Goal: Information Seeking & Learning: Learn about a topic

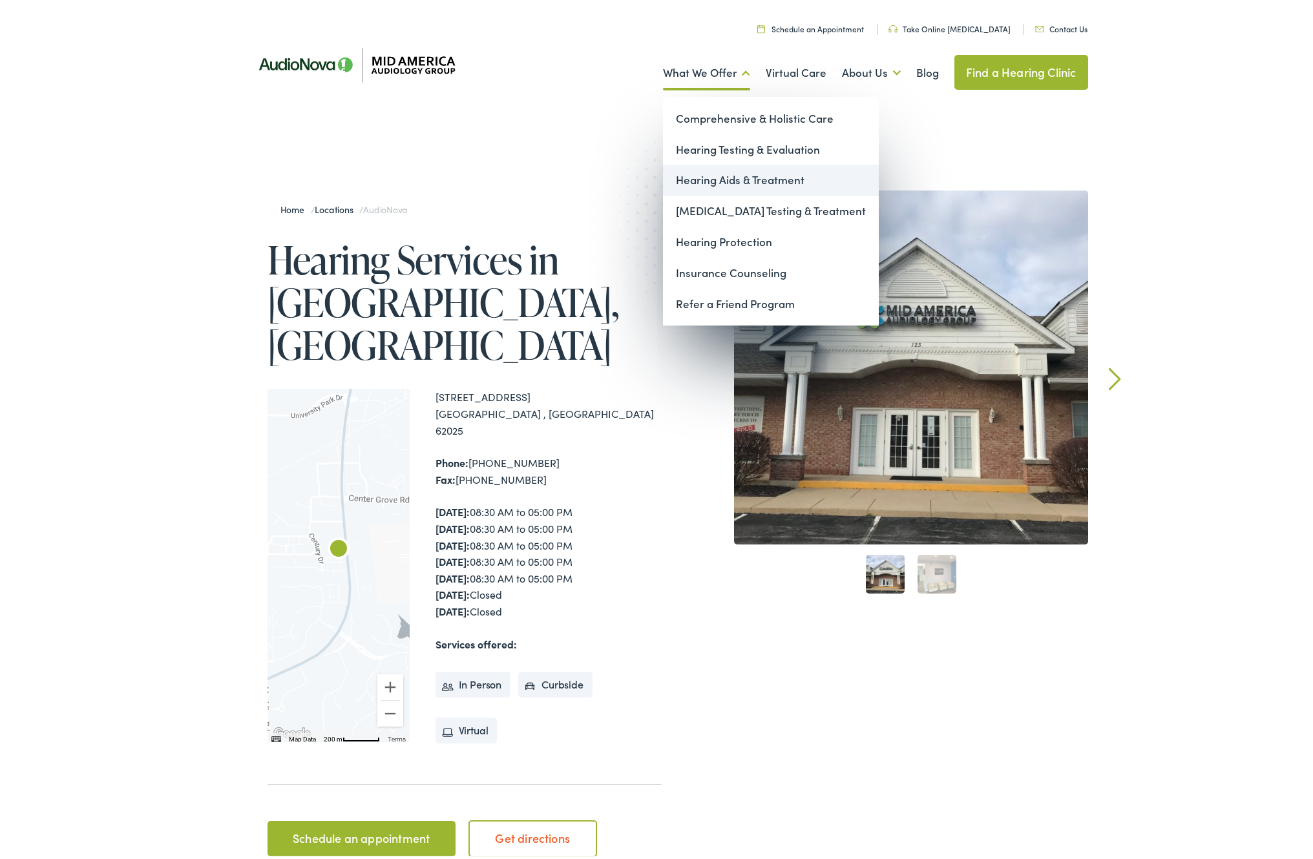
click at [709, 176] on link "Hearing Aids & Treatment" at bounding box center [771, 177] width 216 height 31
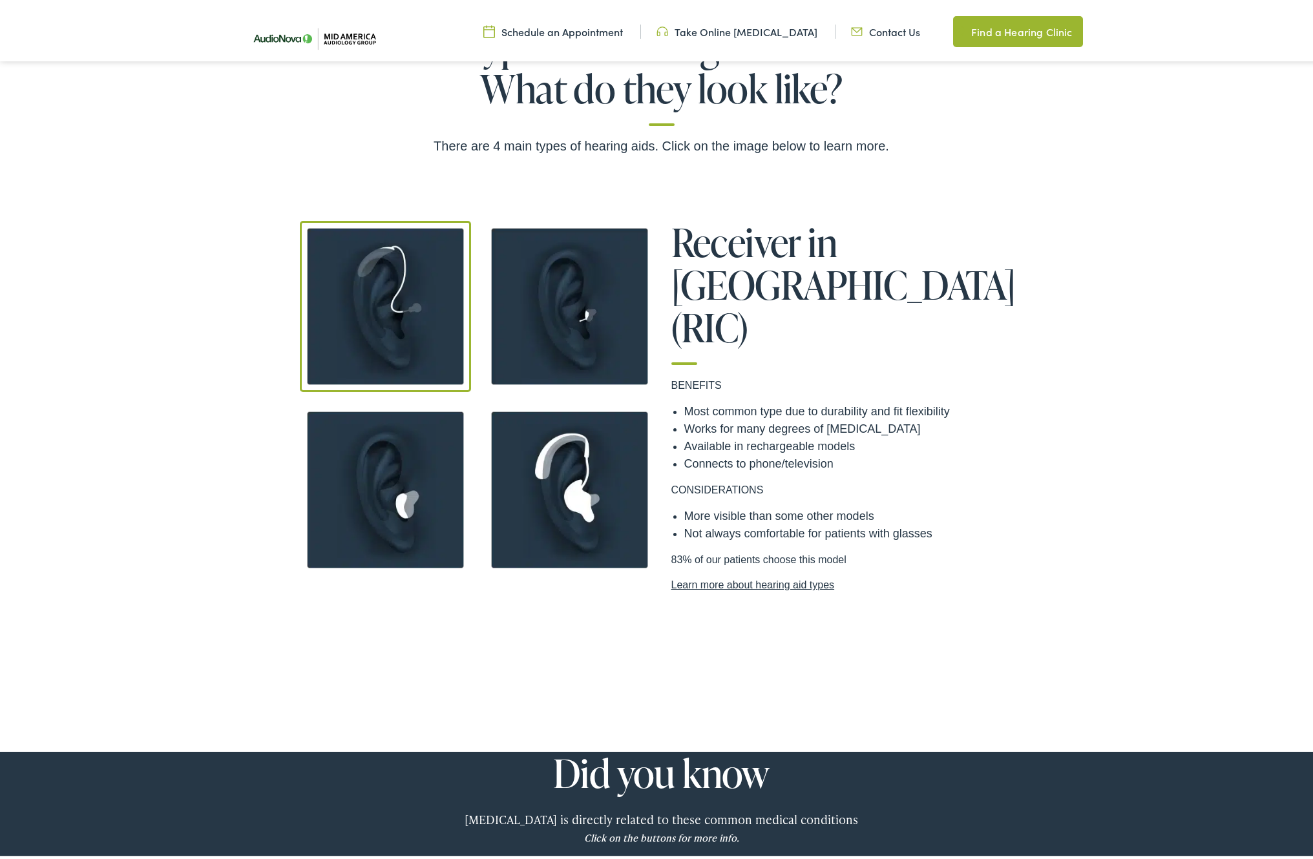
scroll to position [1206, 0]
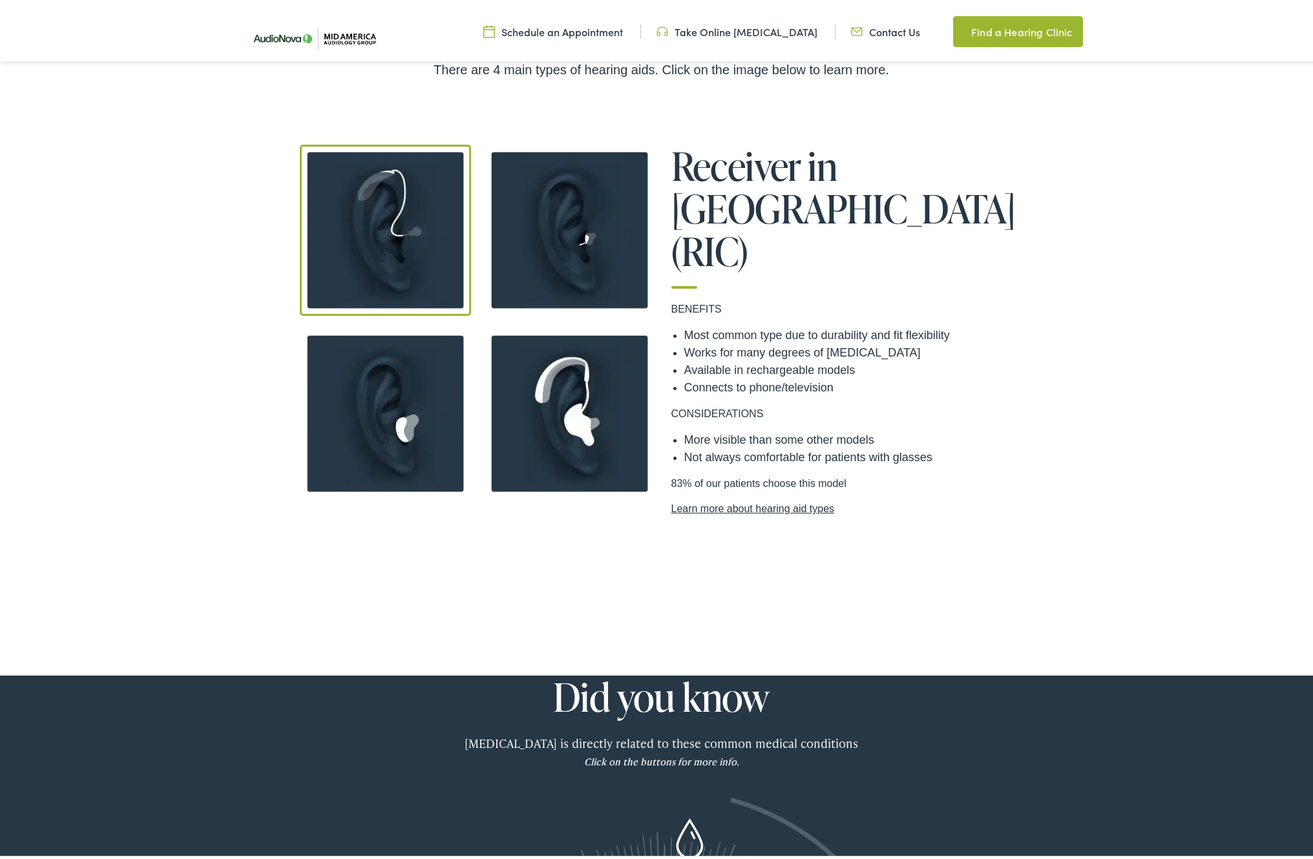
click at [724, 498] on link "Learn more about hearing aid types" at bounding box center [845, 506] width 349 height 16
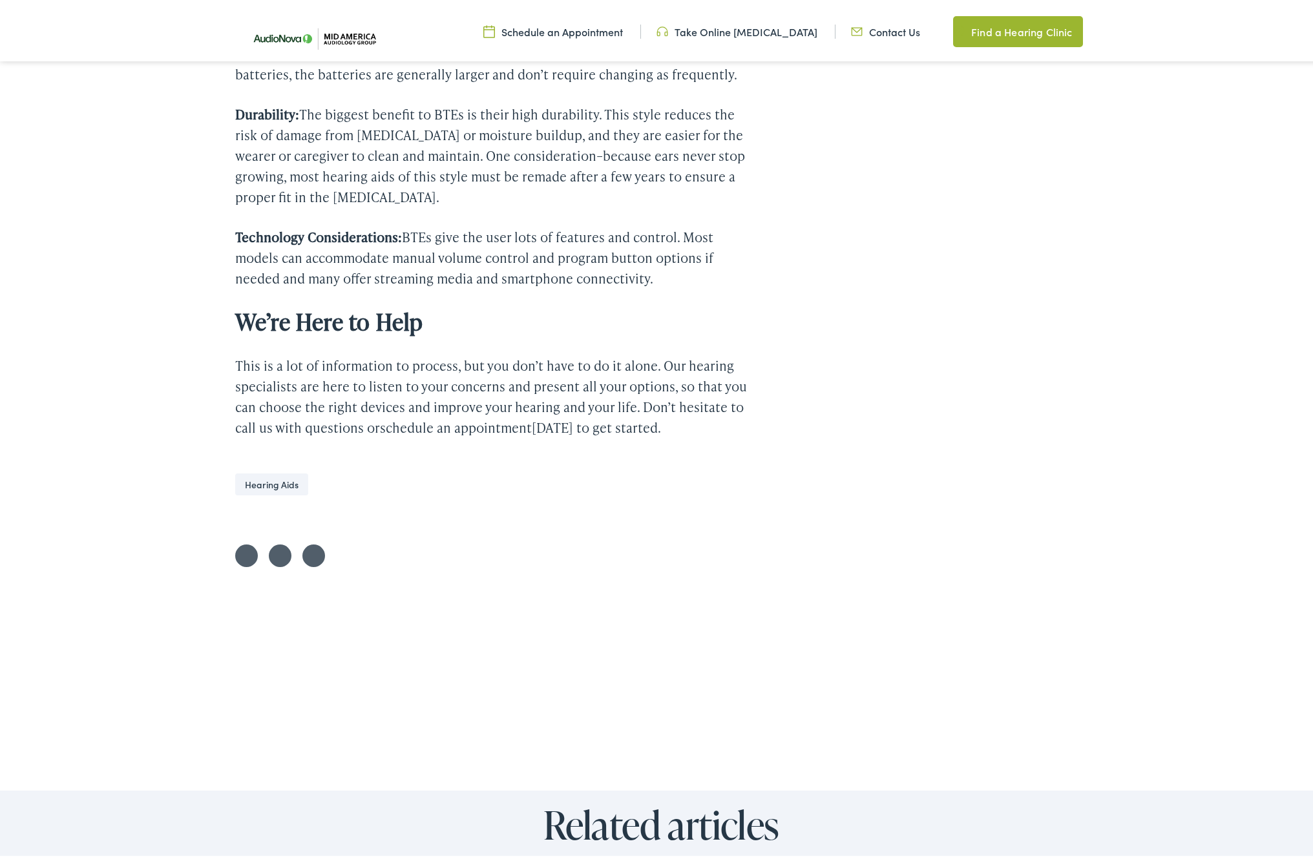
scroll to position [3791, 0]
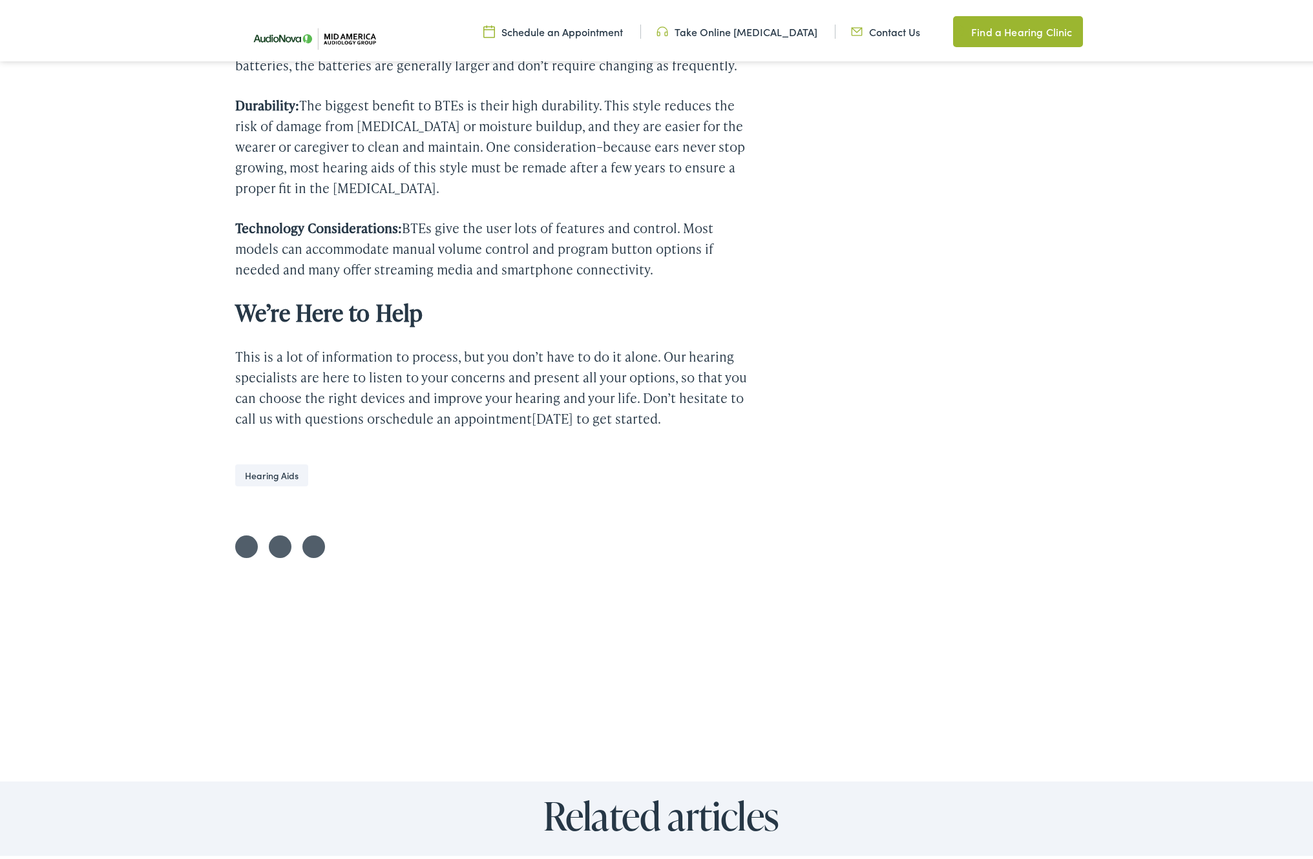
click at [264, 461] on link "Hearing Aids" at bounding box center [271, 472] width 73 height 22
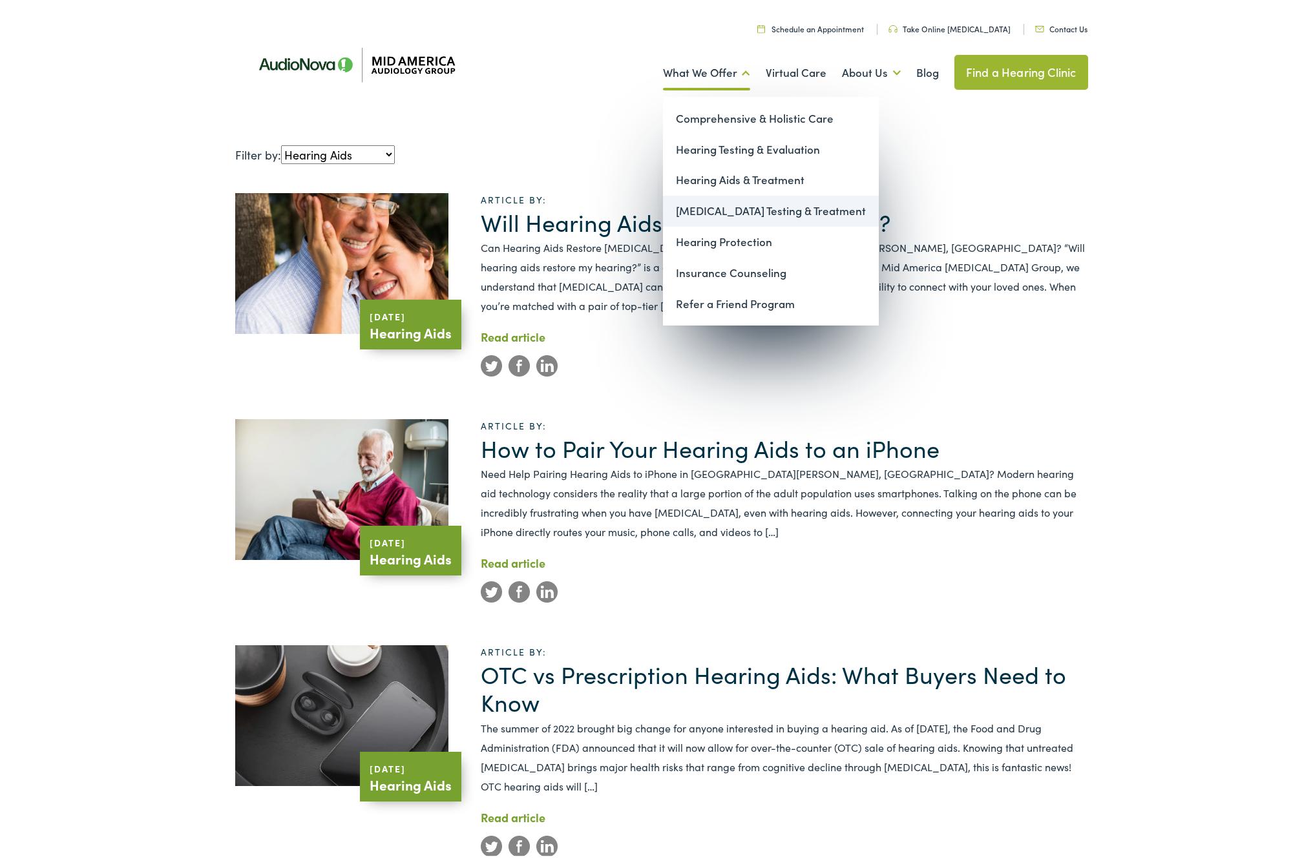
click at [725, 205] on link "[MEDICAL_DATA] Testing & Treatment" at bounding box center [771, 208] width 216 height 31
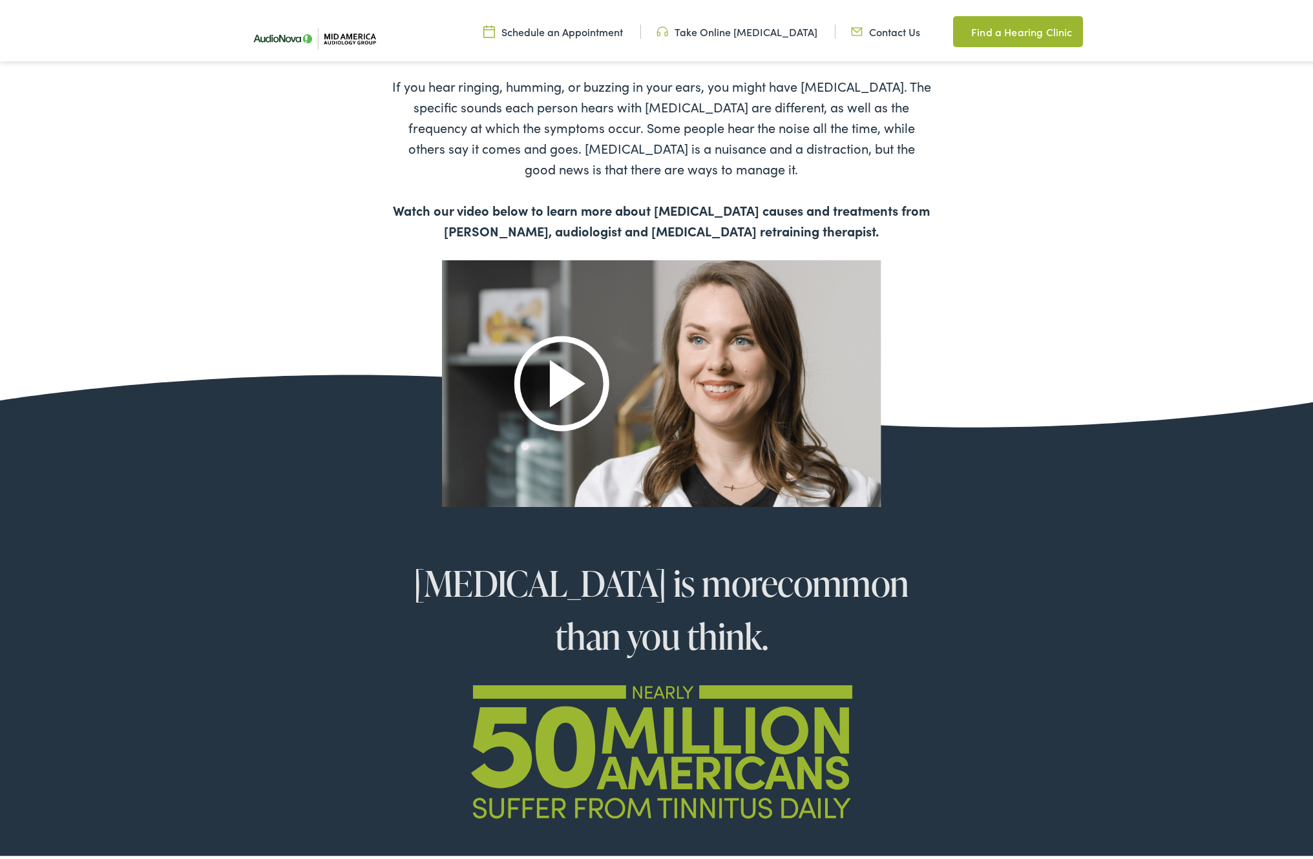
scroll to position [689, 0]
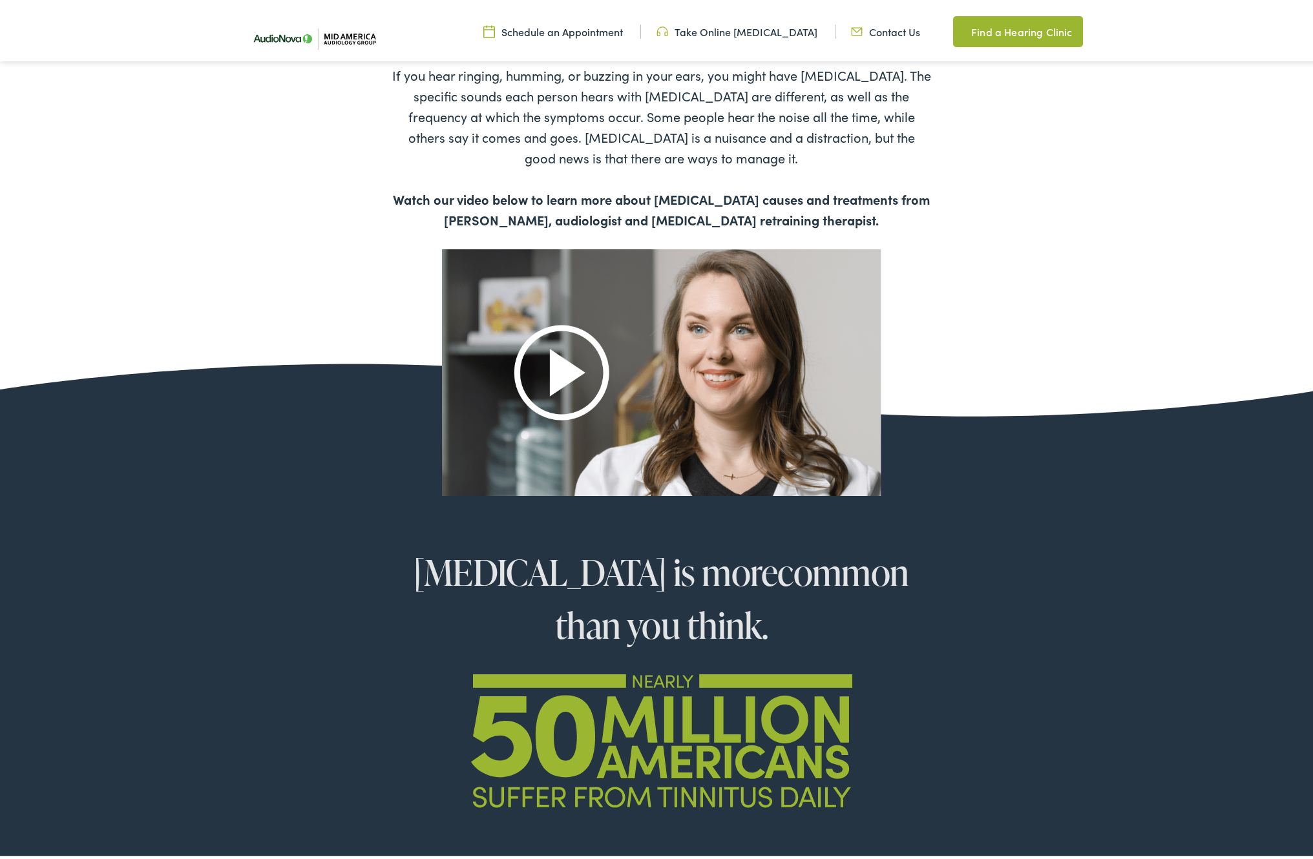
click at [558, 370] on img at bounding box center [661, 369] width 439 height 246
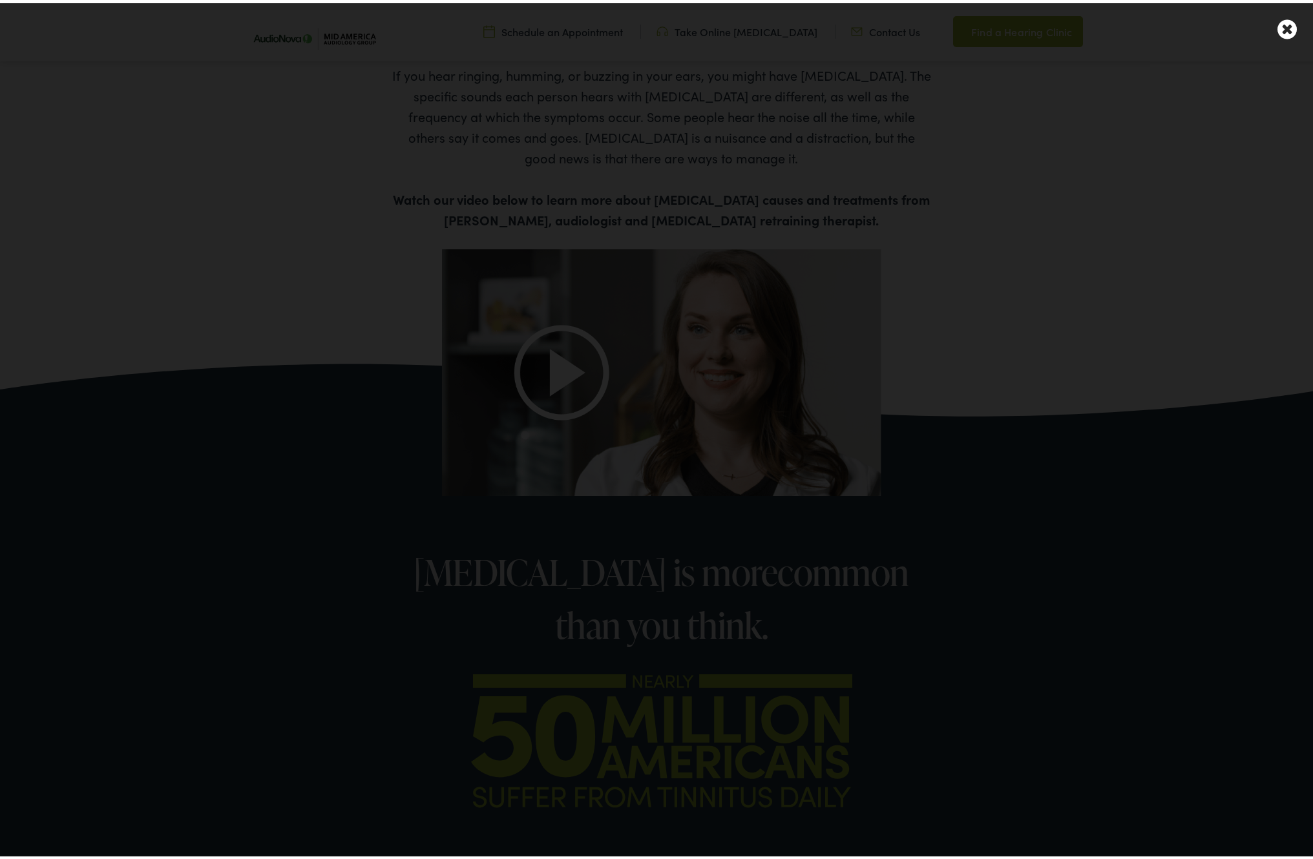
click at [1045, 370] on div at bounding box center [661, 429] width 1323 height 859
click at [267, 498] on div at bounding box center [661, 429] width 1323 height 859
click at [1277, 21] on icon at bounding box center [1286, 26] width 19 height 23
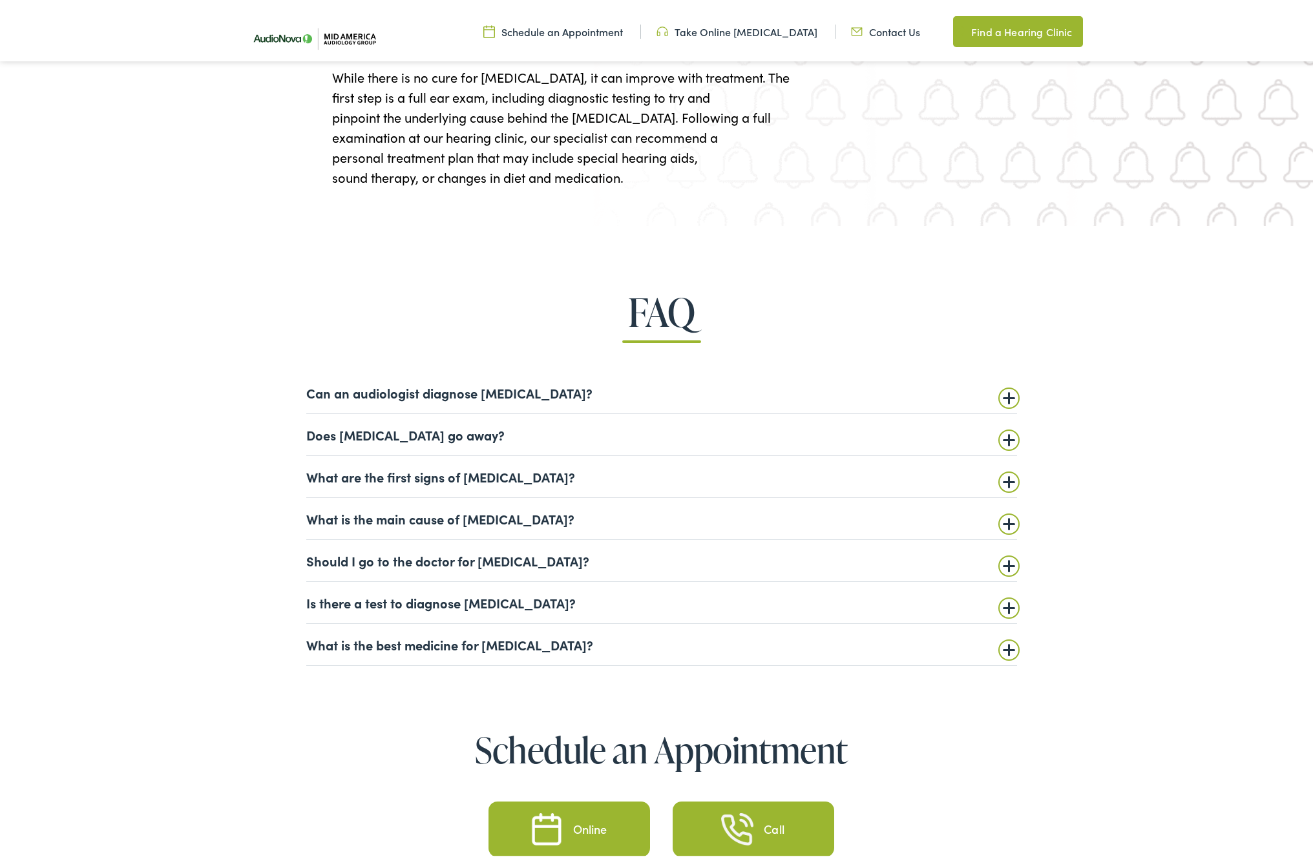
scroll to position [2929, 0]
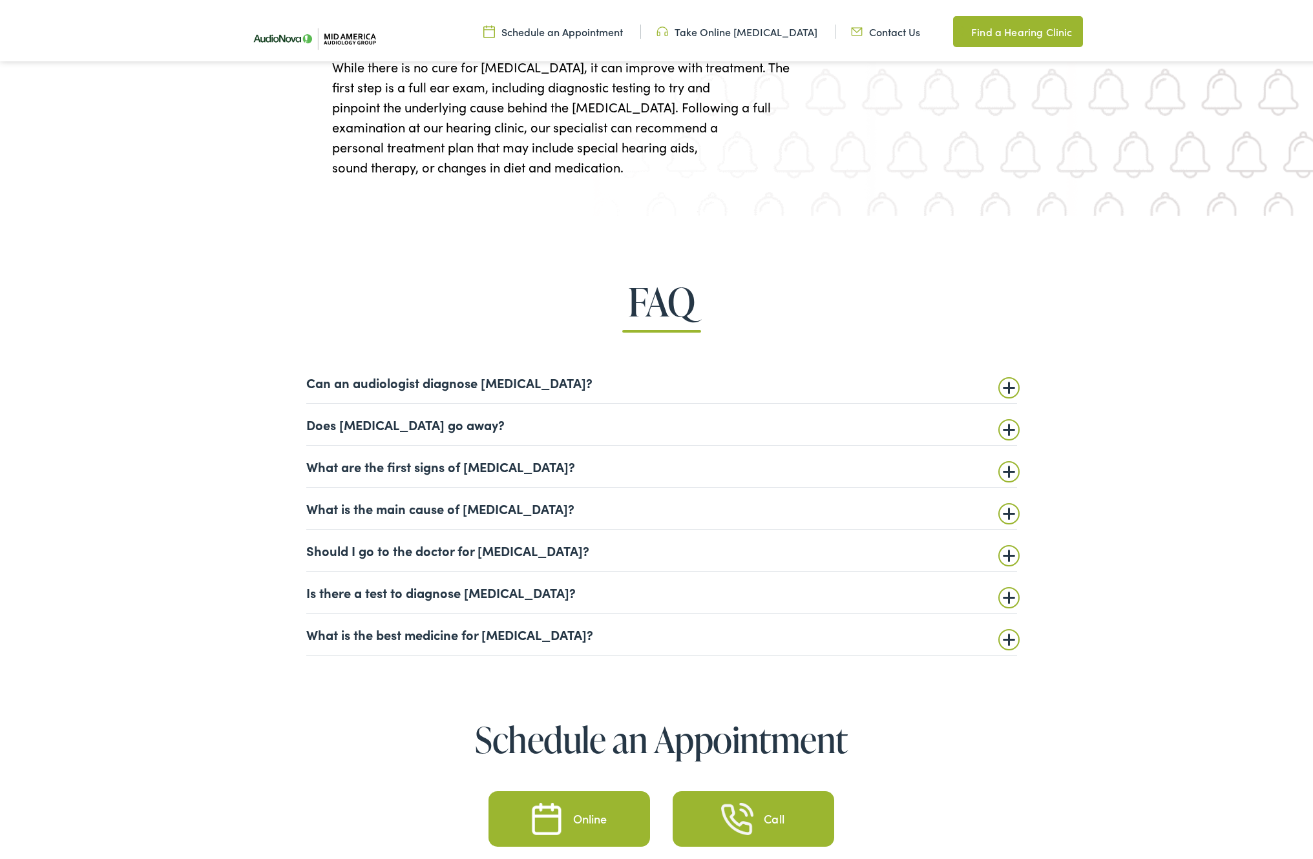
click at [459, 379] on summary "Can an audiologist diagnose [MEDICAL_DATA]?" at bounding box center [661, 380] width 711 height 16
